Goal: Check status: Check status

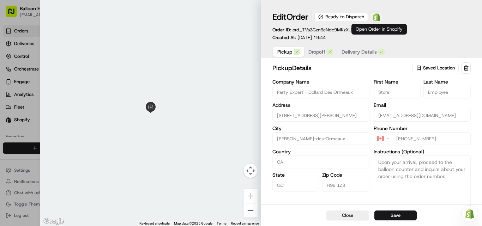
click at [377, 19] on img at bounding box center [376, 17] width 8 height 8
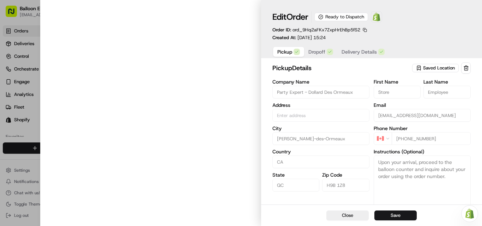
type input "[STREET_ADDRESS][PERSON_NAME]"
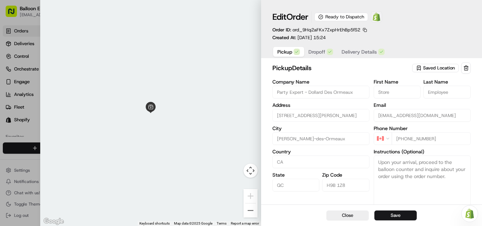
click at [379, 19] on img at bounding box center [376, 17] width 8 height 8
